Goal: Information Seeking & Learning: Learn about a topic

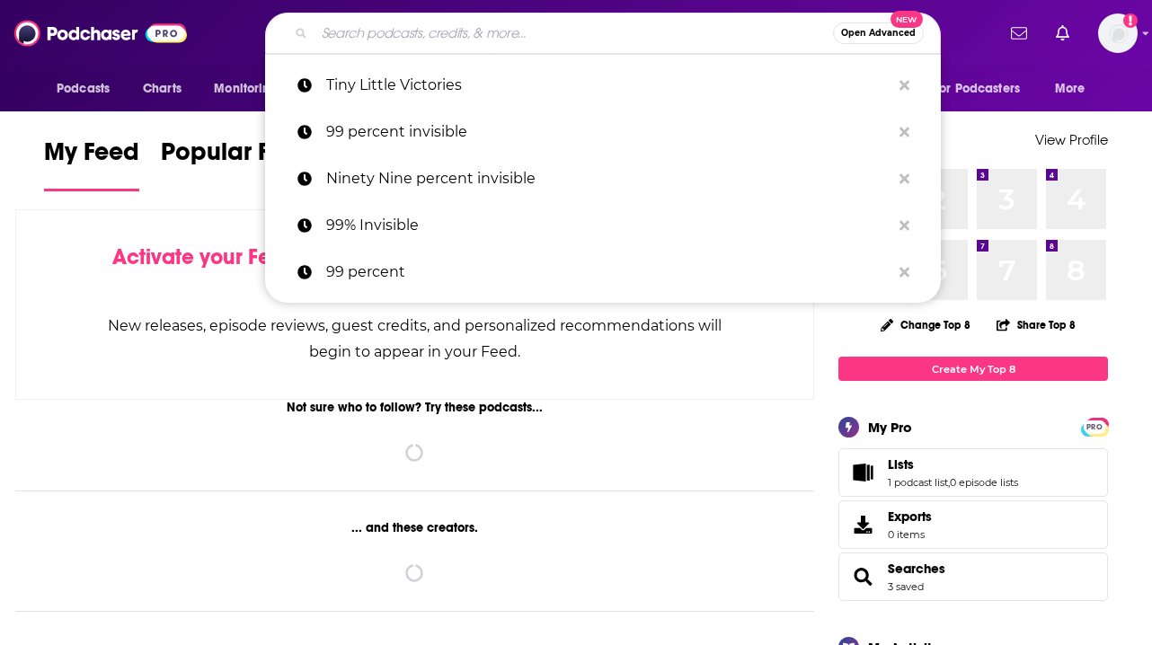
click at [480, 36] on input "Search podcasts, credits, & more..." at bounding box center [573, 33] width 518 height 29
type input "e"
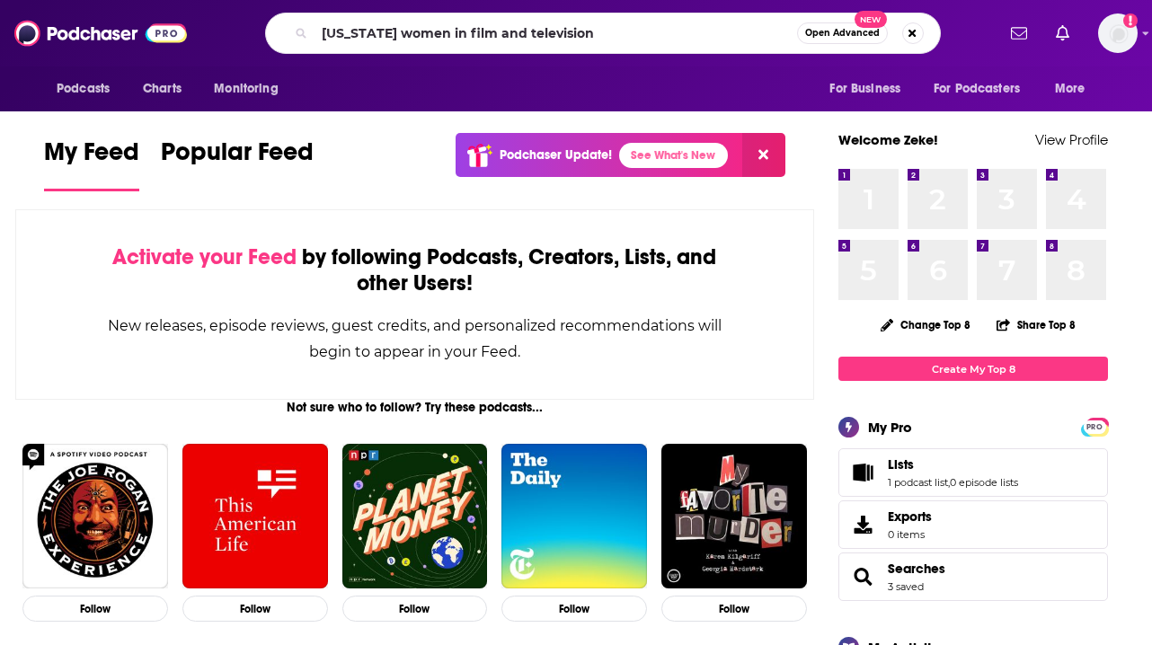
type input "[US_STATE] women in film and television"
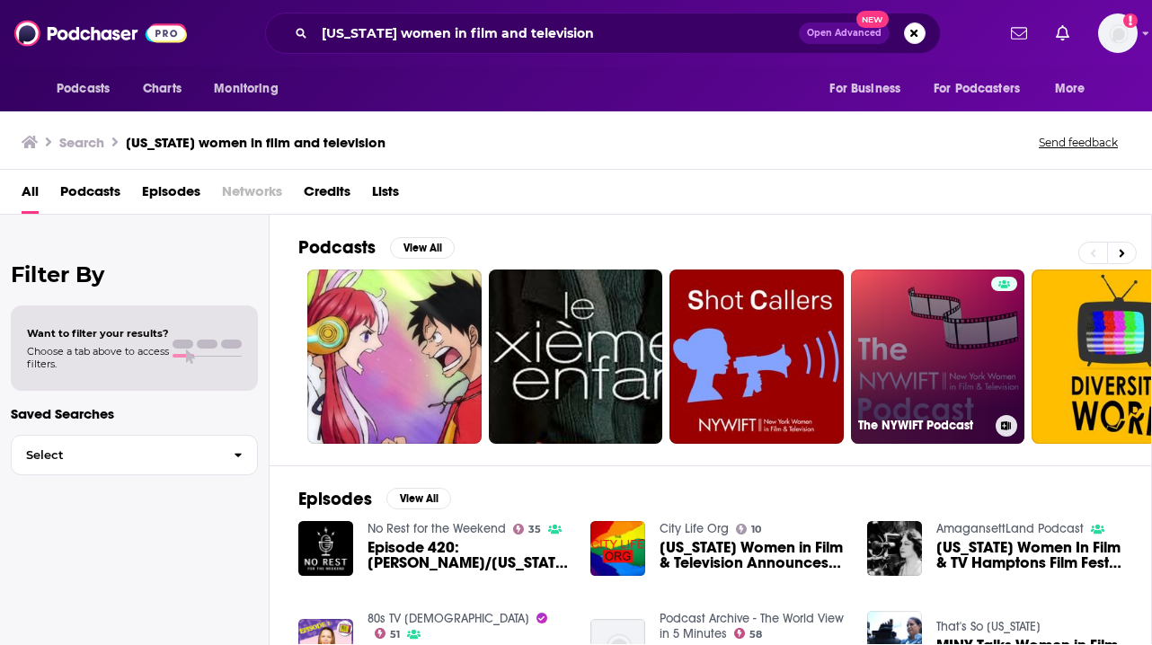
click at [921, 386] on link "The NYWIFT Podcast" at bounding box center [938, 357] width 174 height 174
